Goal: Task Accomplishment & Management: Use online tool/utility

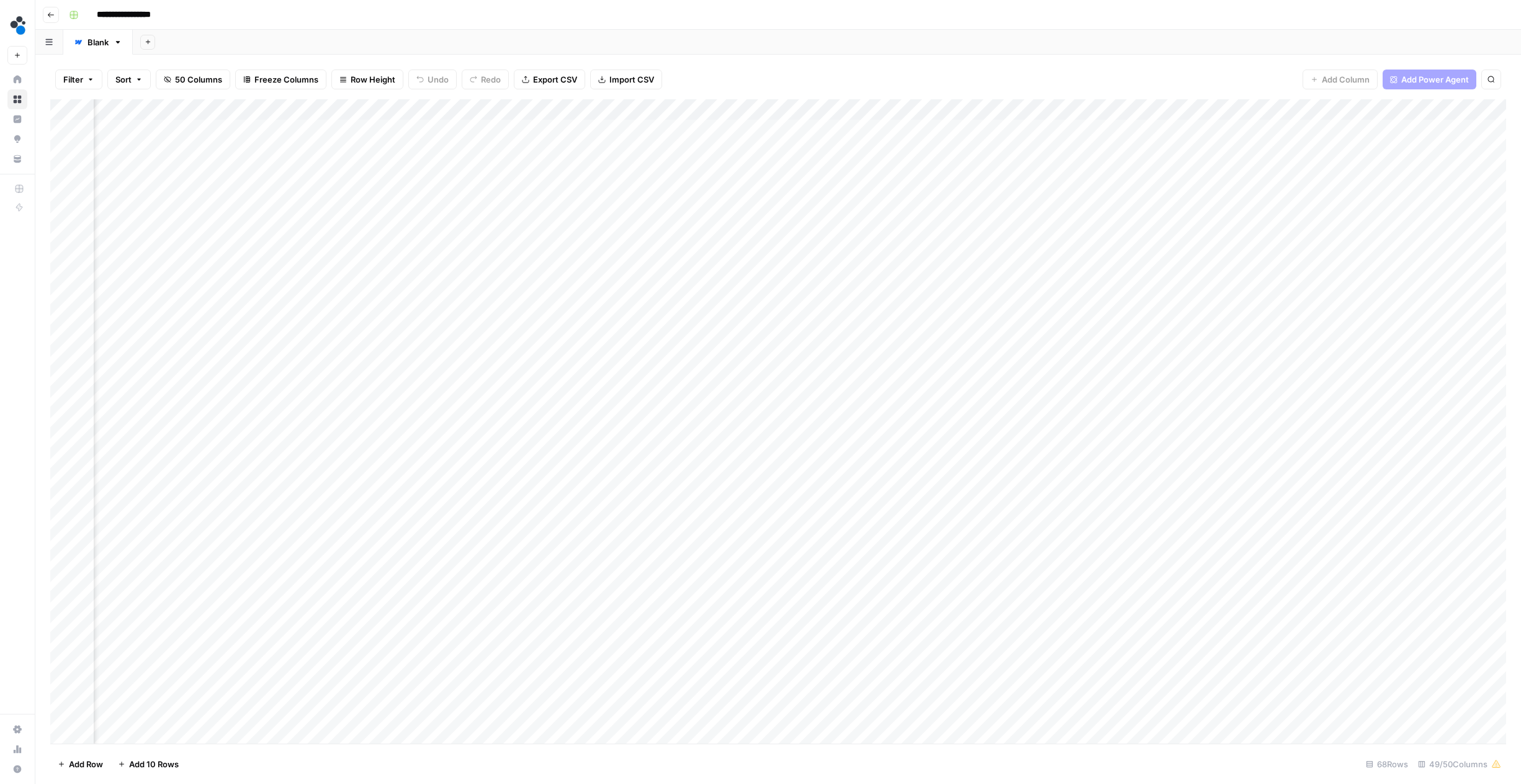
scroll to position [0, 2802]
click at [675, 131] on div "Add Column" at bounding box center [778, 422] width 1456 height 644
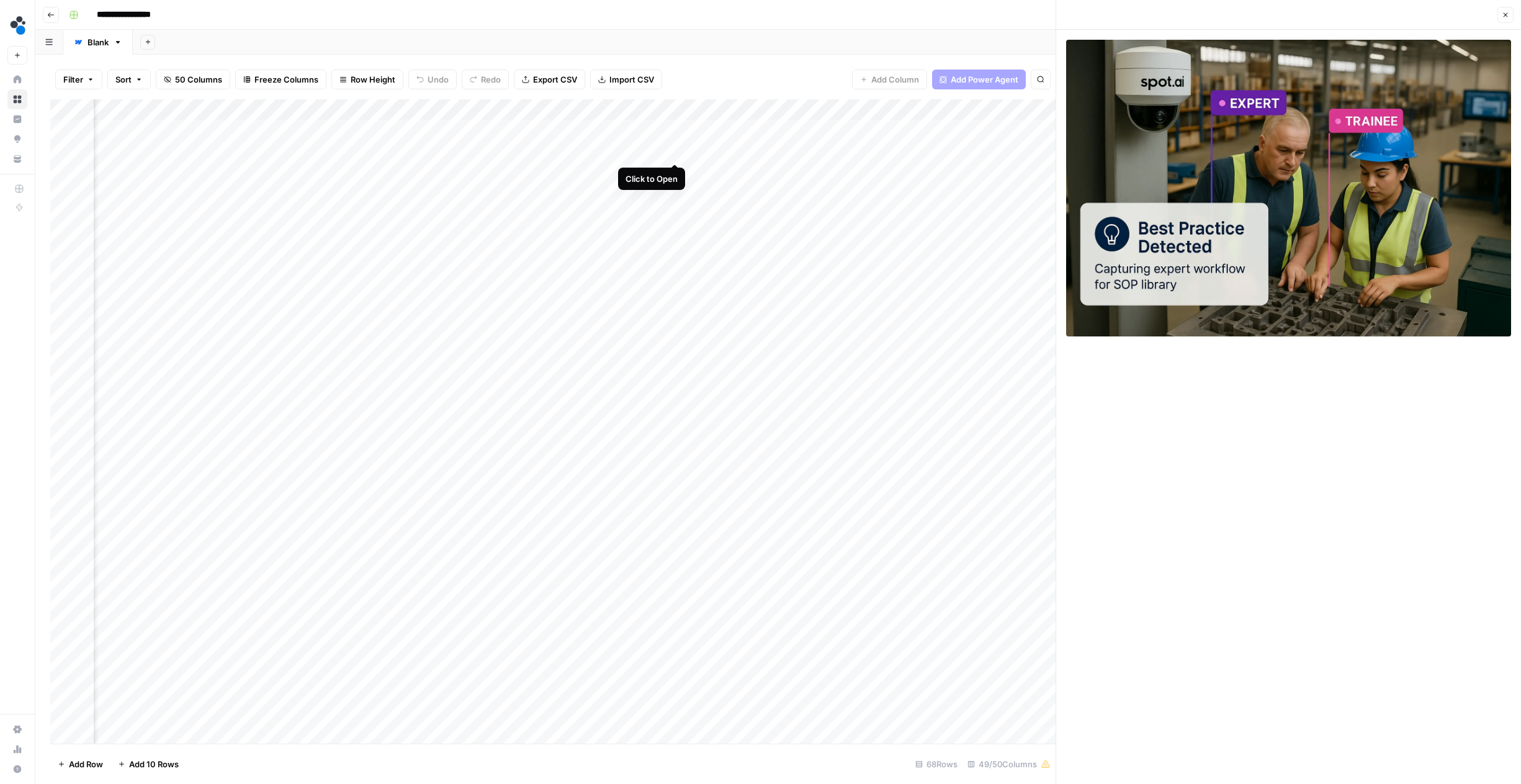
click at [678, 153] on div "Add Column" at bounding box center [552, 422] width 1006 height 644
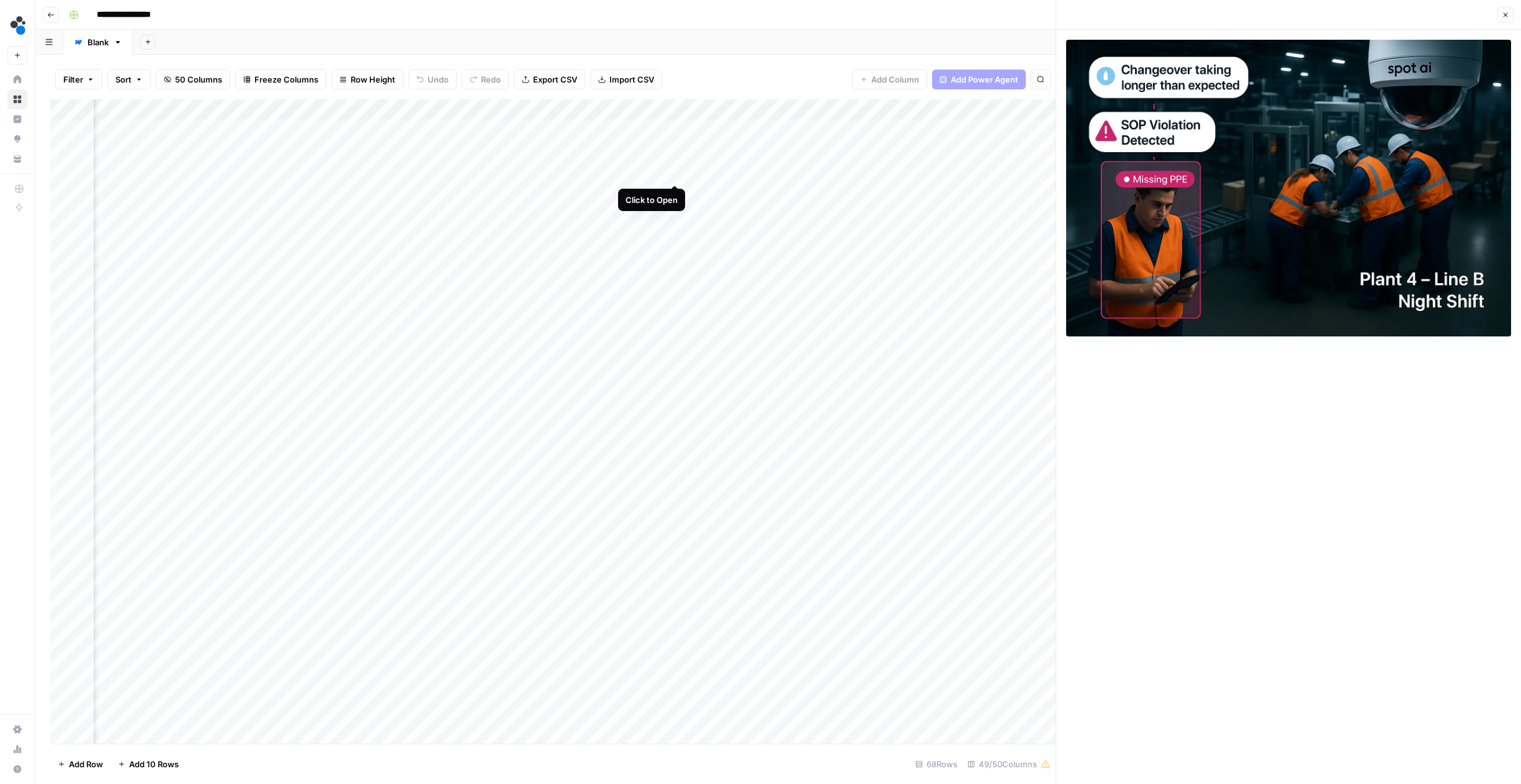
click at [680, 173] on div "Add Column" at bounding box center [552, 422] width 1006 height 644
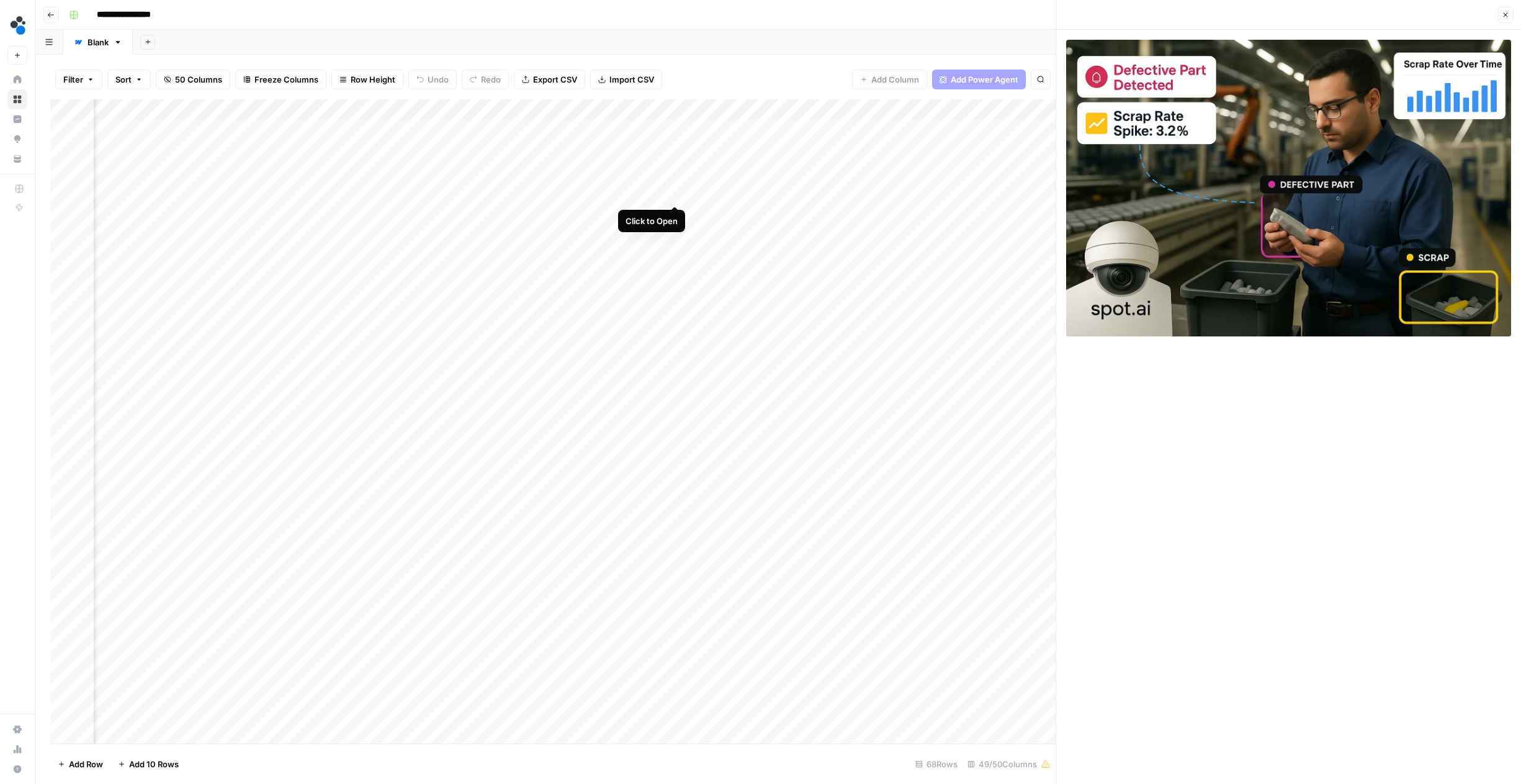
click at [677, 198] on div "Add Column" at bounding box center [552, 422] width 1006 height 644
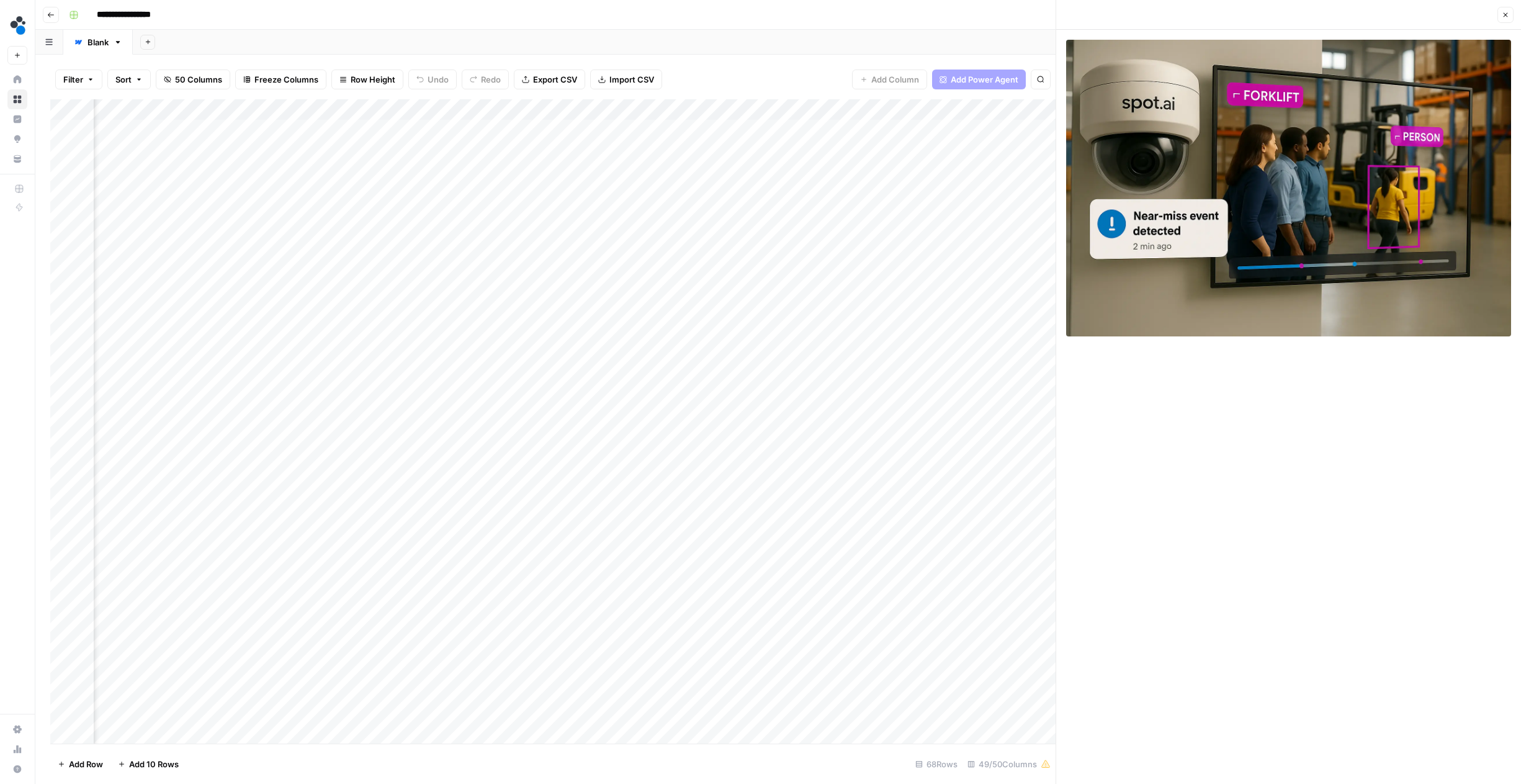
click at [675, 218] on div "Add Column" at bounding box center [552, 422] width 1006 height 644
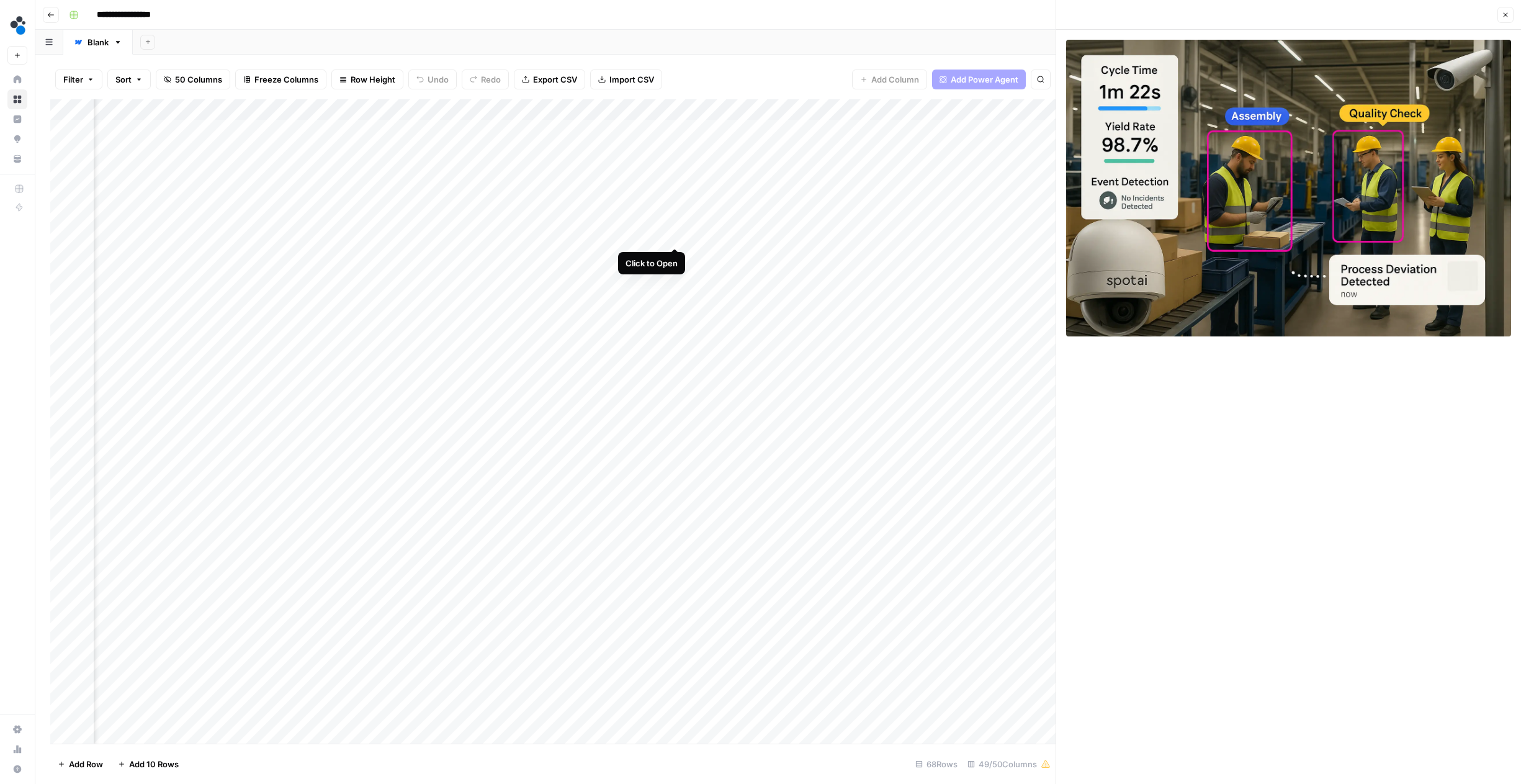
click at [675, 229] on div "Add Column" at bounding box center [552, 422] width 1006 height 644
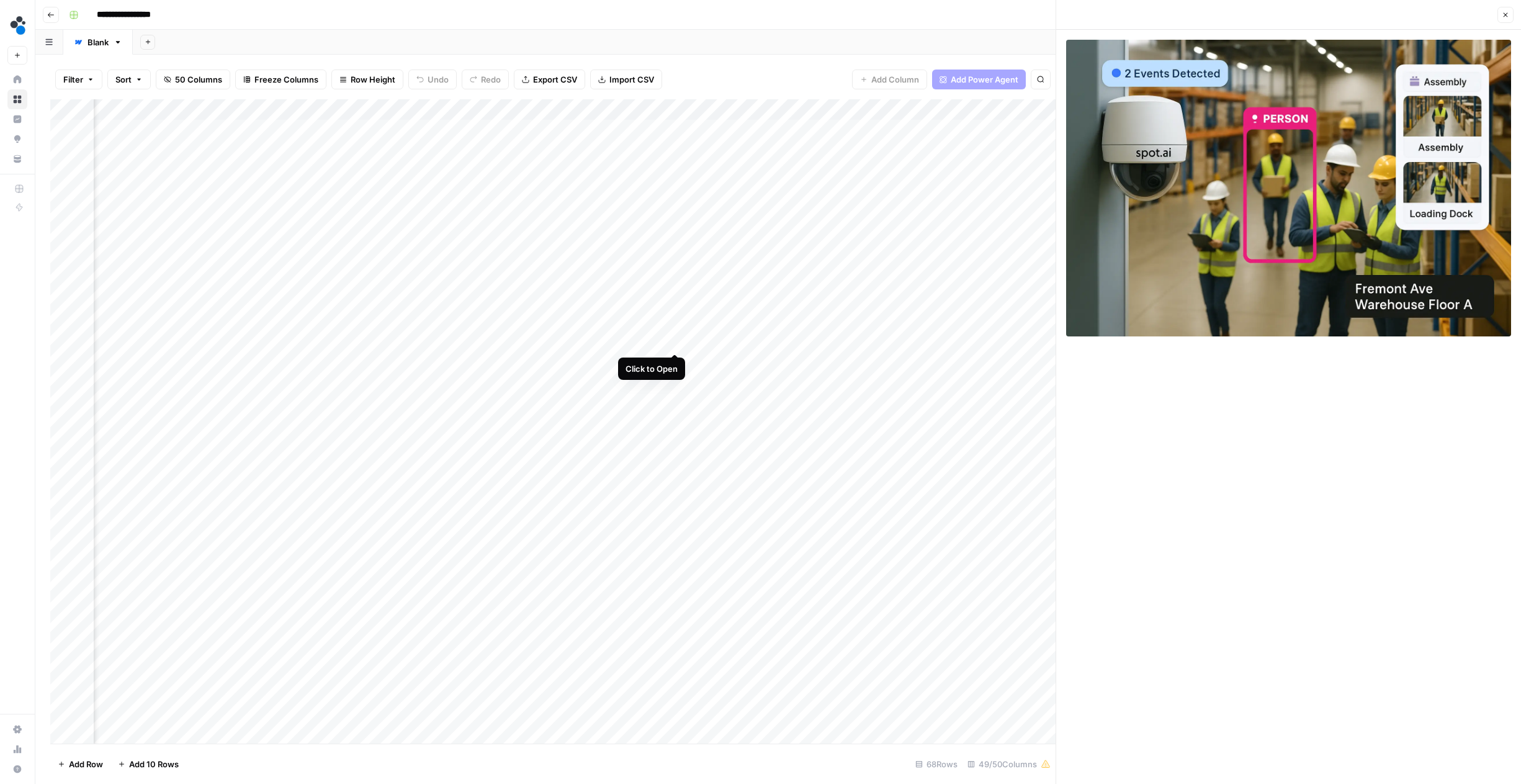
click at [676, 337] on div "Add Column" at bounding box center [552, 422] width 1006 height 644
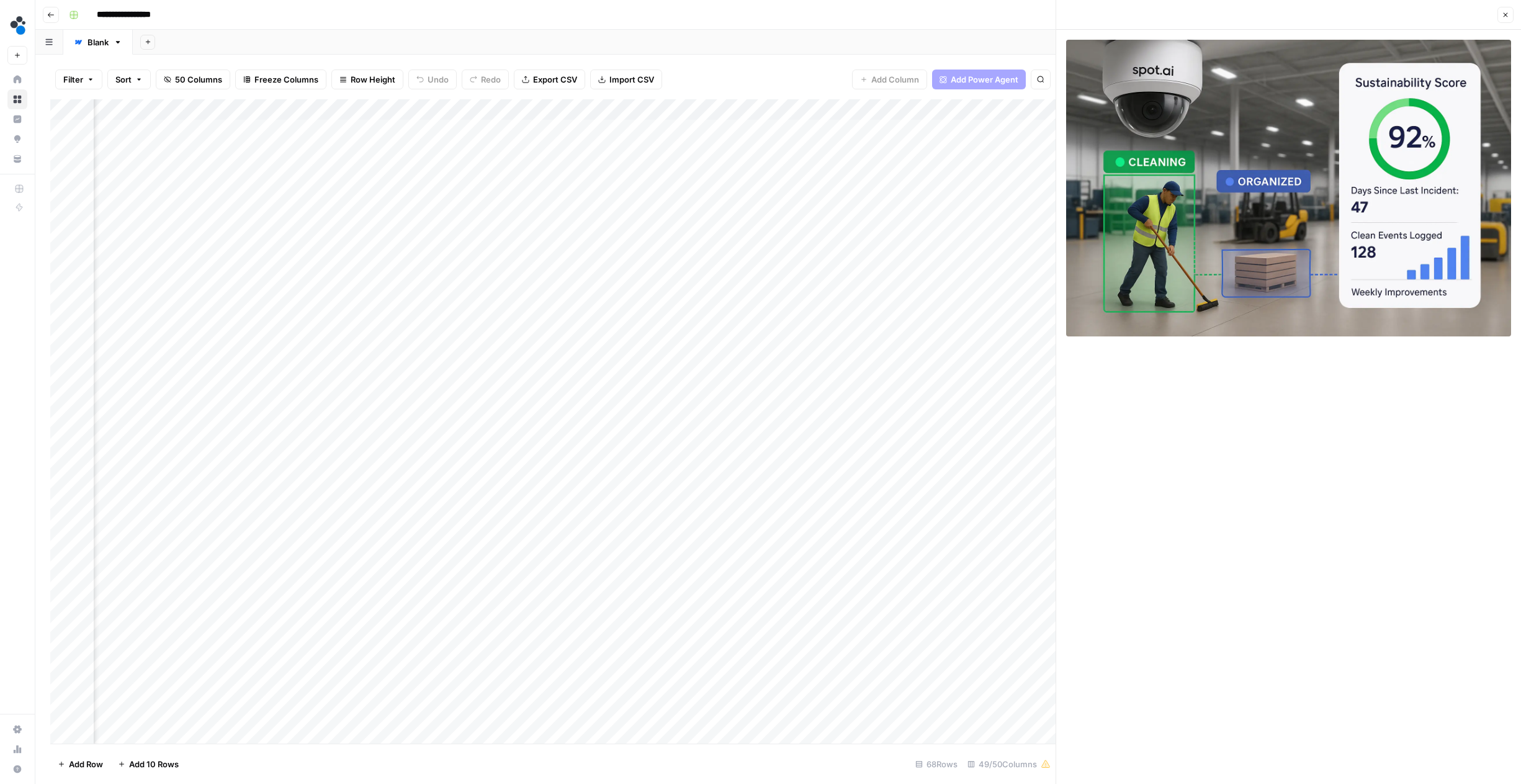
click at [675, 426] on div "Add Column" at bounding box center [552, 422] width 1006 height 644
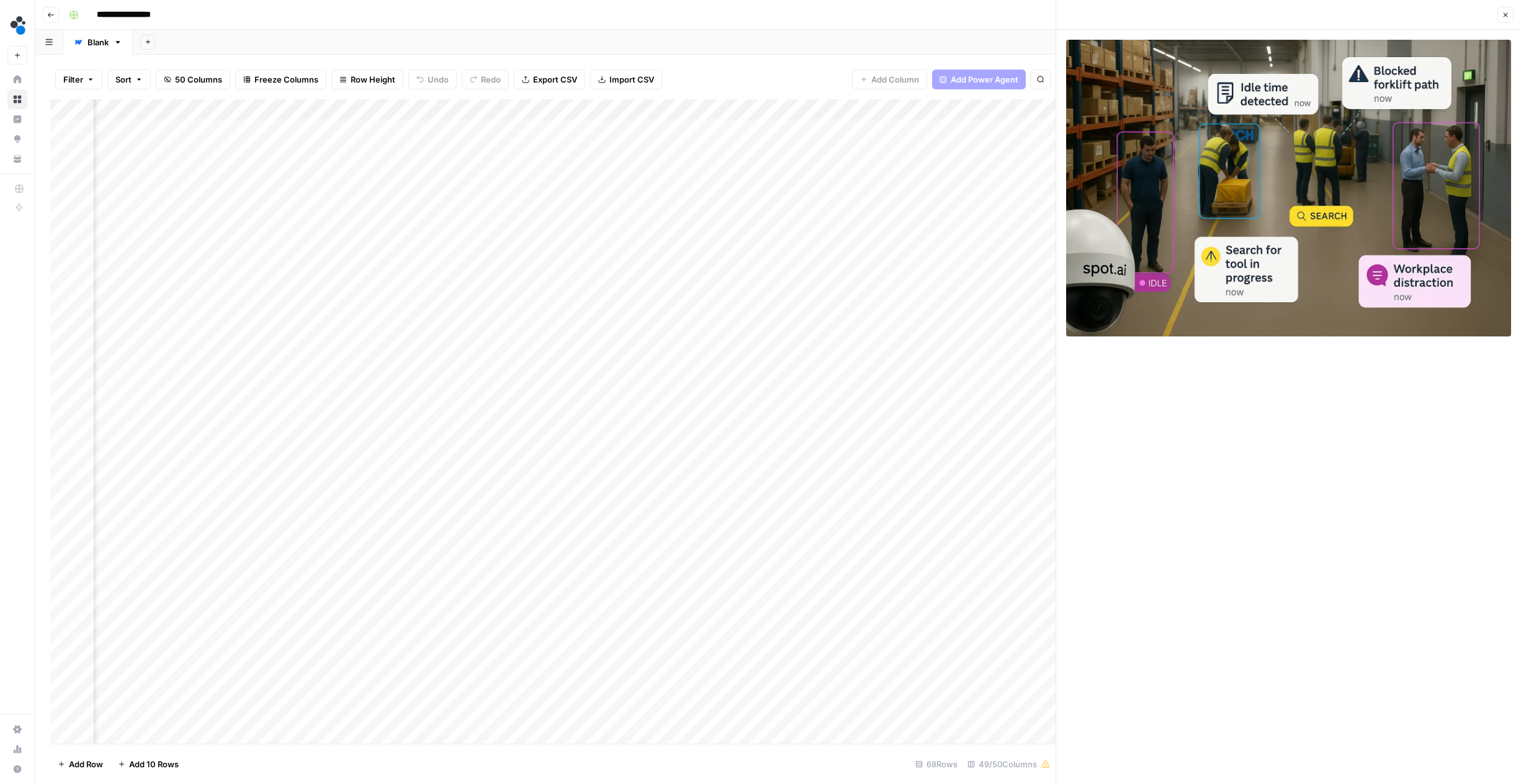
click at [673, 468] on div "Add Column" at bounding box center [552, 422] width 1006 height 644
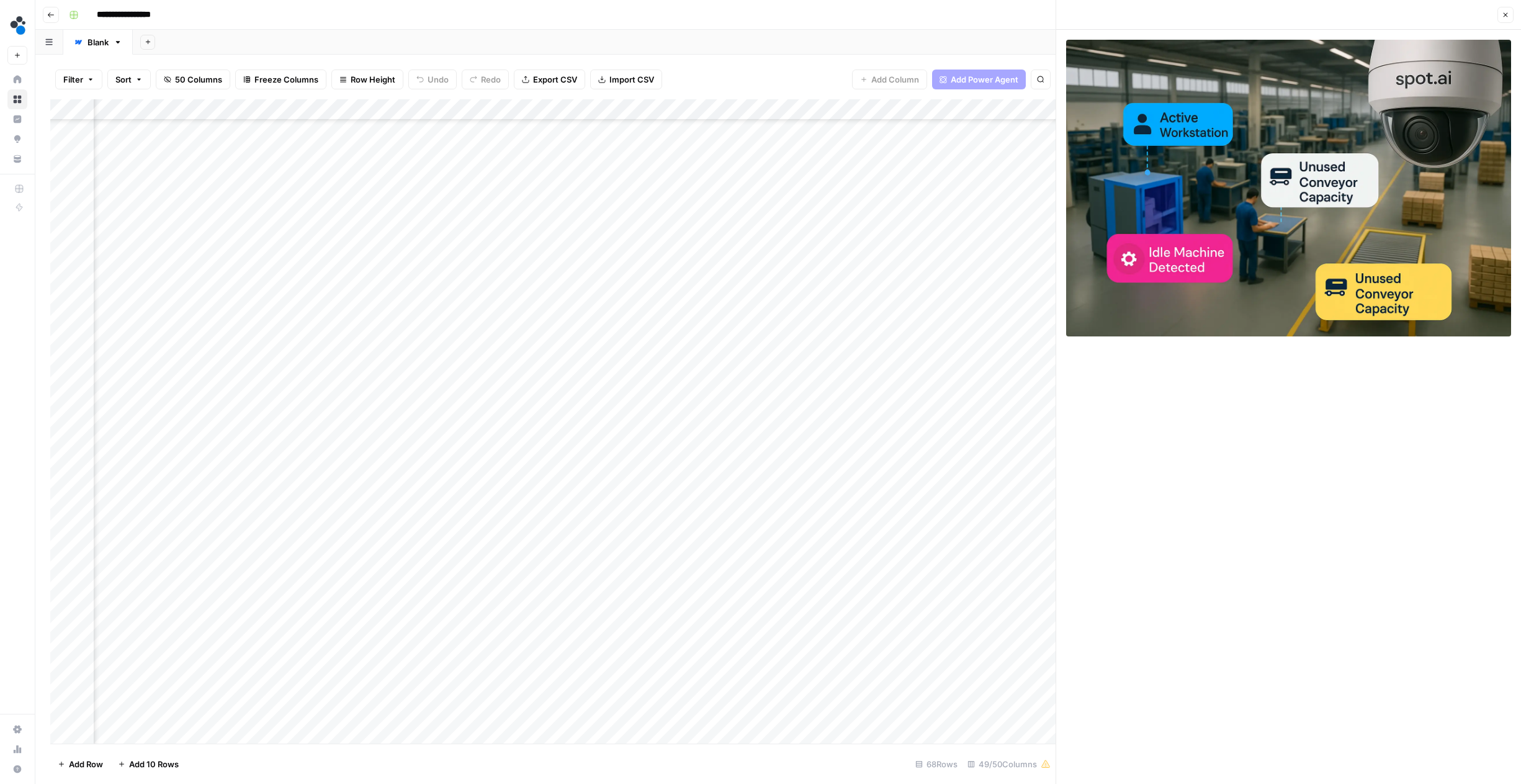
scroll to position [104, 2802]
click at [673, 468] on div "Add Column" at bounding box center [552, 422] width 1006 height 644
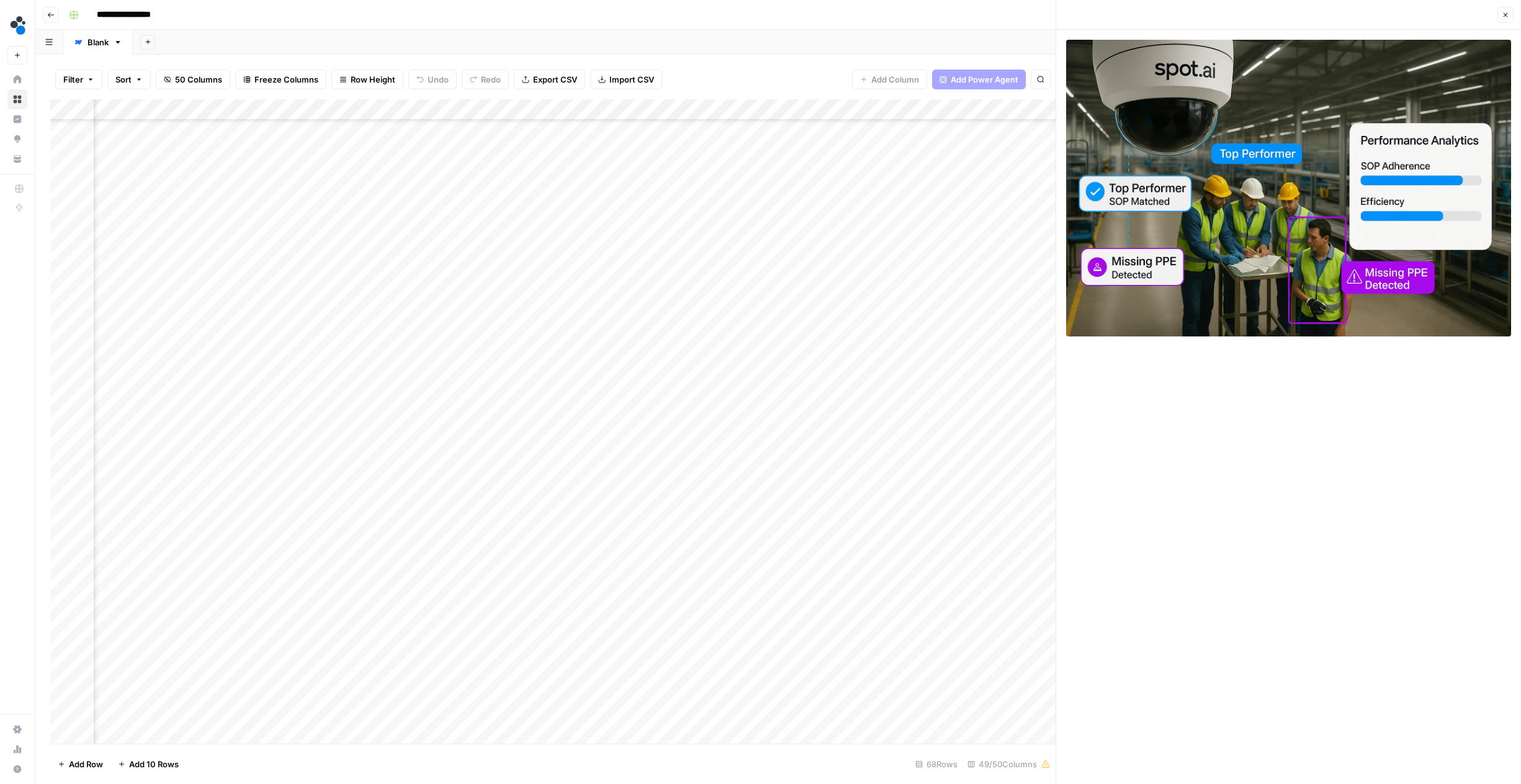
scroll to position [235, 2802]
click at [677, 464] on div "Add Column" at bounding box center [552, 422] width 1006 height 644
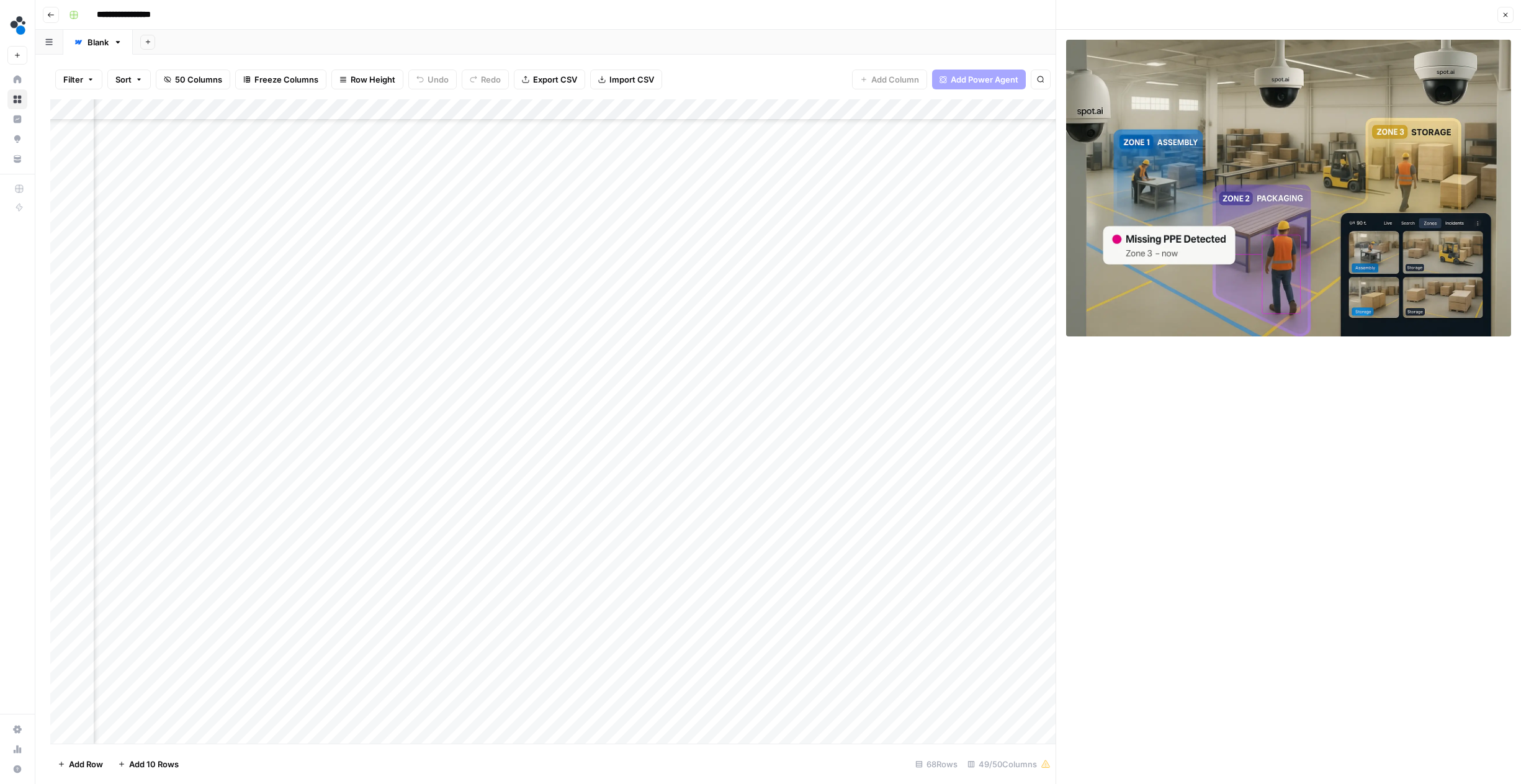
scroll to position [408, 2804]
click at [675, 459] on div "Add Column" at bounding box center [552, 422] width 1006 height 644
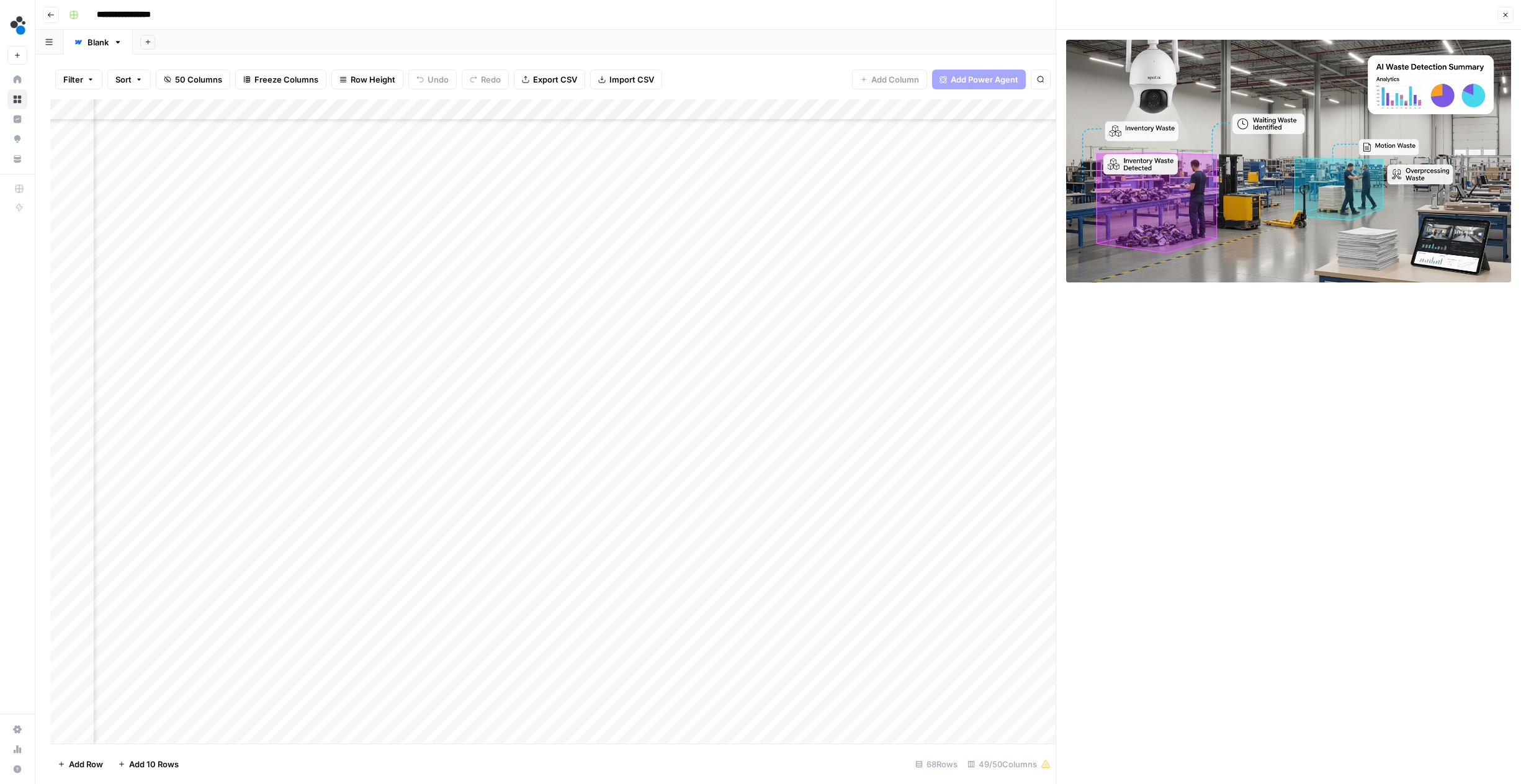
scroll to position [214, 2804]
